Goal: Information Seeking & Learning: Learn about a topic

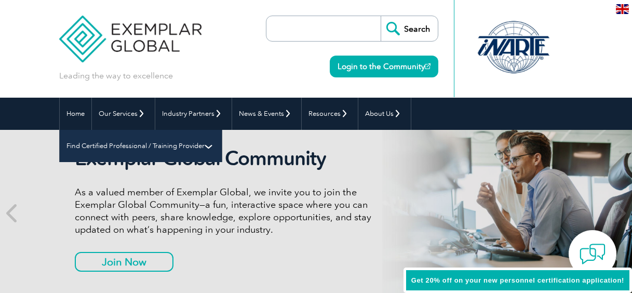
scroll to position [21, 0]
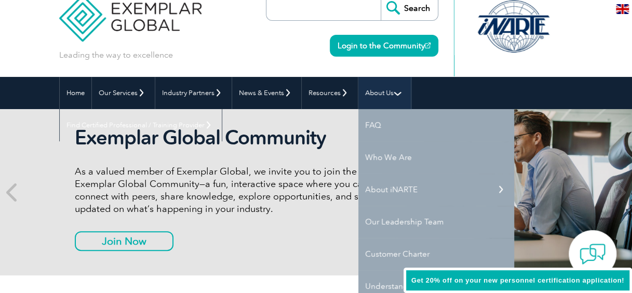
click at [385, 89] on link "About Us" at bounding box center [384, 93] width 52 height 32
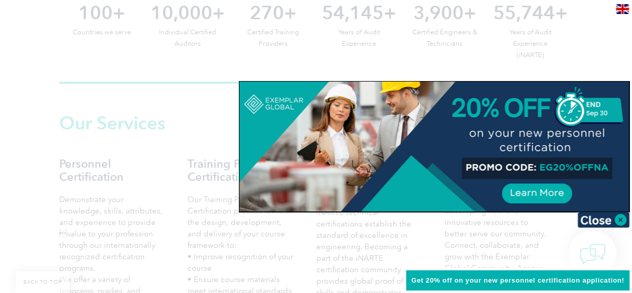
scroll to position [561, 0]
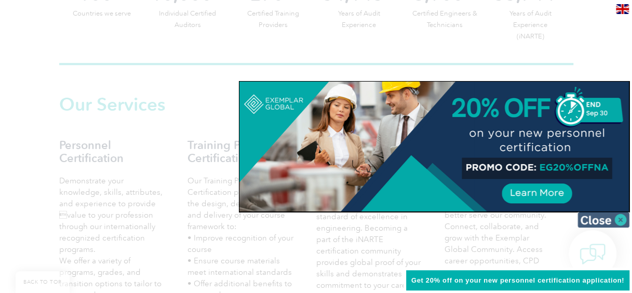
click at [608, 219] on img at bounding box center [603, 220] width 52 height 16
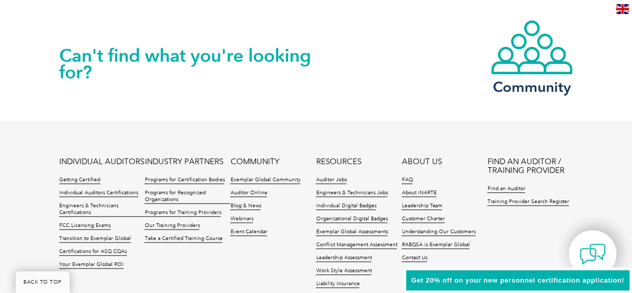
scroll to position [2408, 0]
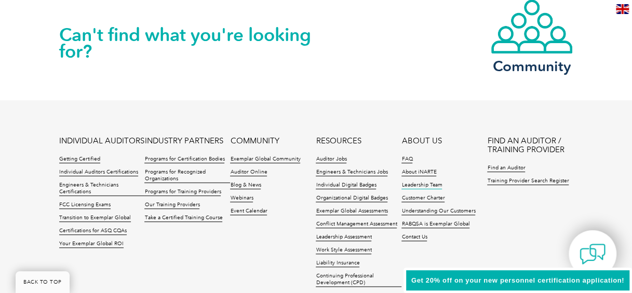
click at [430, 182] on link "Leadership Team" at bounding box center [421, 185] width 40 height 7
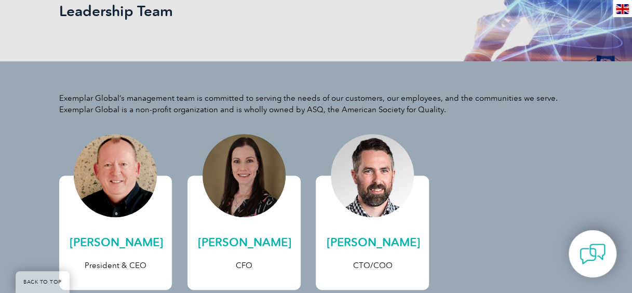
scroll to position [187, 0]
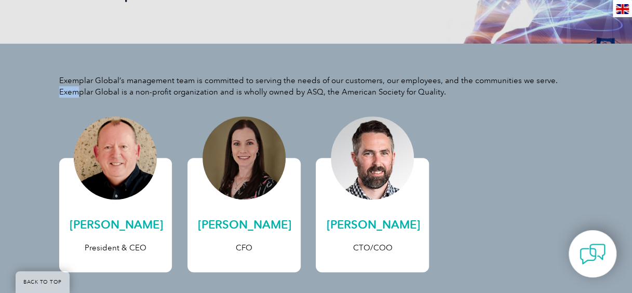
drag, startPoint x: 60, startPoint y: 93, endPoint x: 78, endPoint y: 93, distance: 17.7
click at [78, 93] on p "Exemplar Global’s management team is committed to serving the needs of our cust…" at bounding box center [316, 86] width 514 height 23
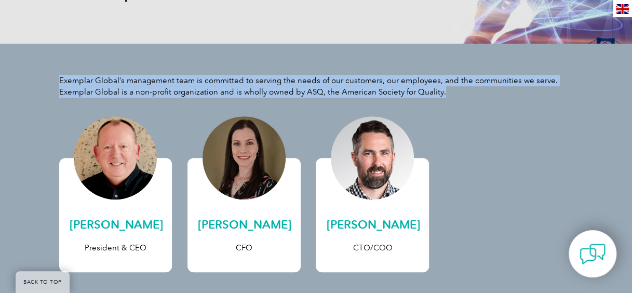
drag, startPoint x: 78, startPoint y: 93, endPoint x: 438, endPoint y: 100, distance: 359.8
click at [438, 100] on div "Exemplar Global’s management team is committed to serving the needs of our cust…" at bounding box center [316, 184] width 632 height 280
click at [306, 91] on p "Exemplar Global’s management team is committed to serving the needs of our cust…" at bounding box center [316, 86] width 514 height 23
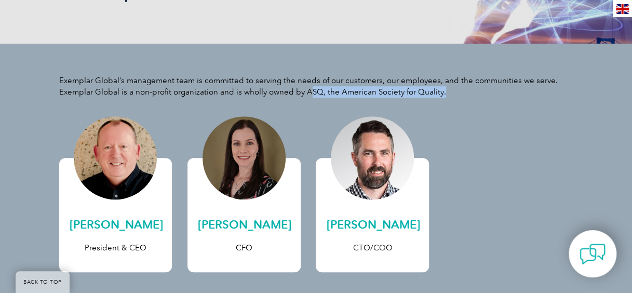
drag, startPoint x: 305, startPoint y: 90, endPoint x: 460, endPoint y: 96, distance: 155.3
click at [460, 96] on p "Exemplar Global’s management team is committed to serving the needs of our cust…" at bounding box center [316, 86] width 514 height 23
